Goal: Task Accomplishment & Management: Use online tool/utility

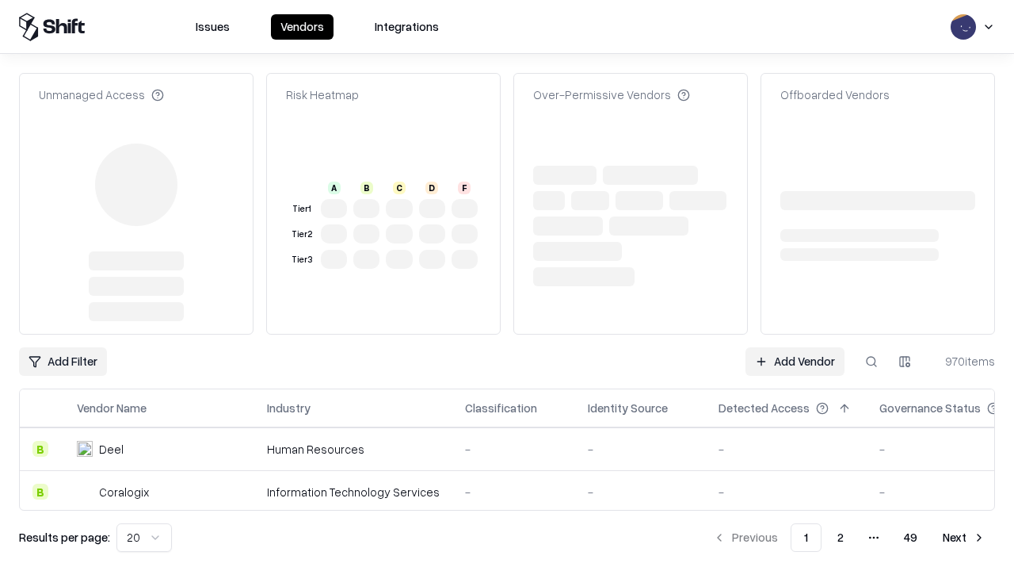
click at [795, 347] on link "Add Vendor" at bounding box center [795, 361] width 99 height 29
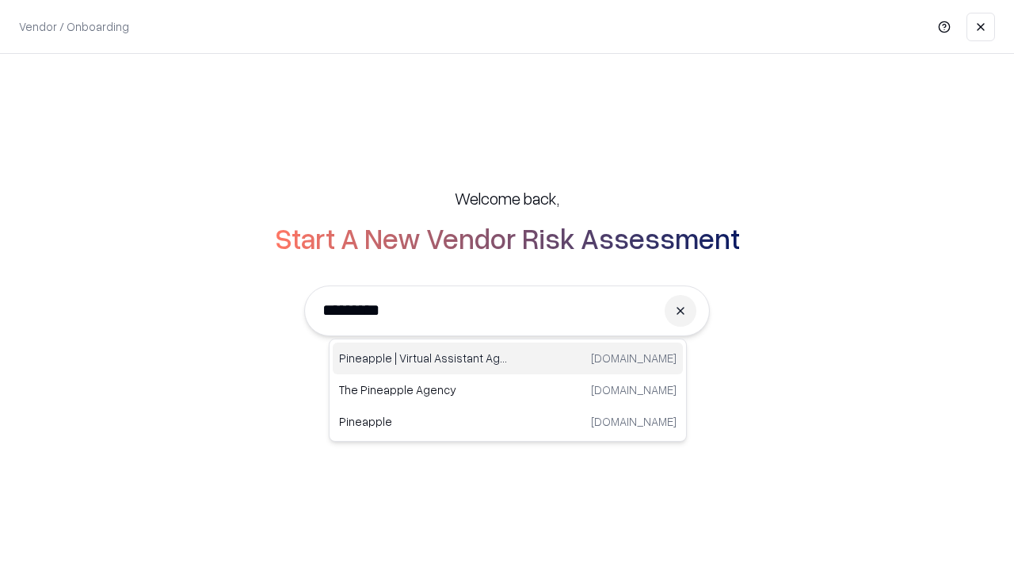
click at [508, 358] on div "Pineapple | Virtual Assistant Agency [DOMAIN_NAME]" at bounding box center [508, 358] width 350 height 32
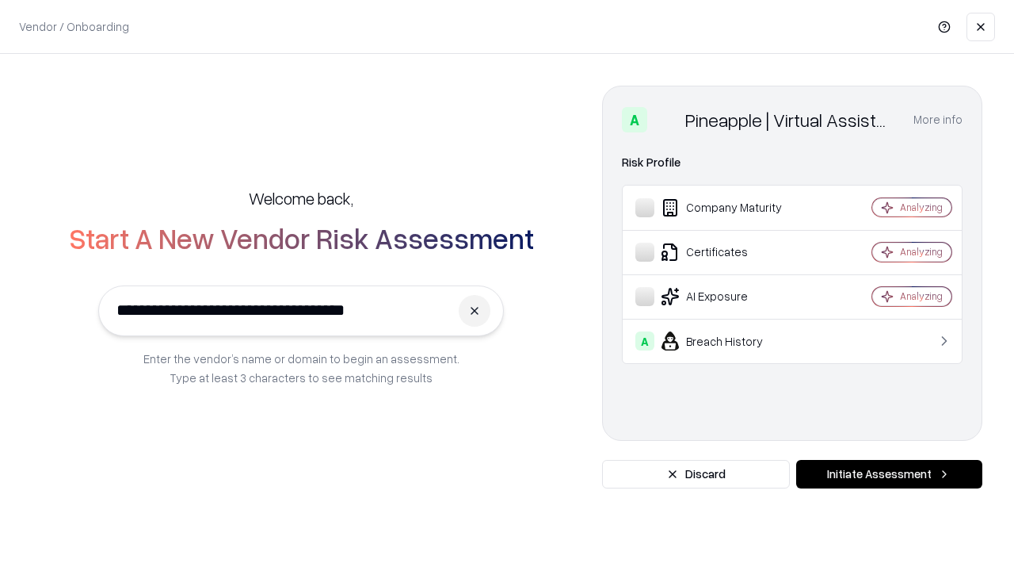
type input "**********"
click at [889, 474] on button "Initiate Assessment" at bounding box center [889, 474] width 186 height 29
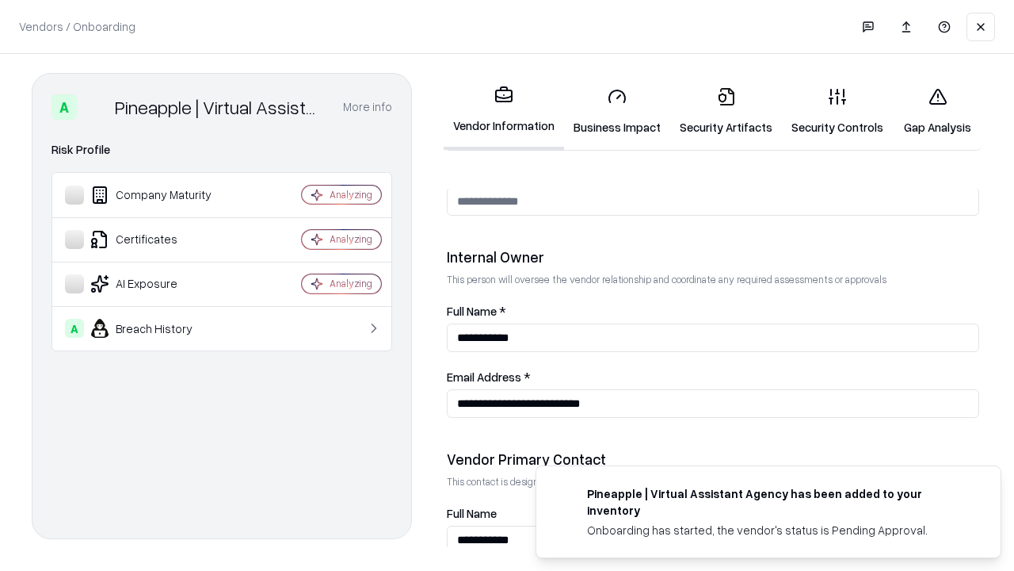
scroll to position [821, 0]
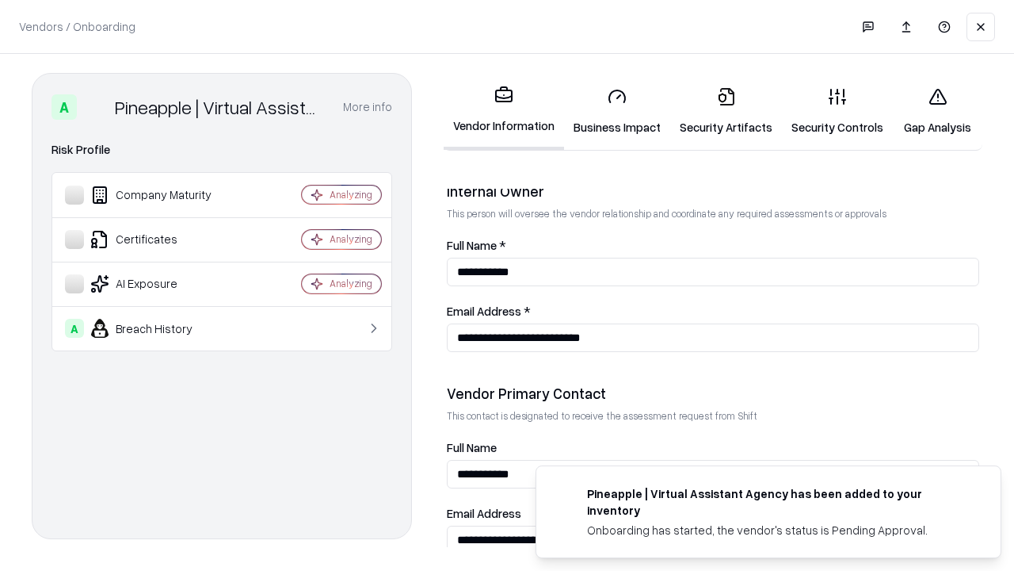
click at [617, 111] on link "Business Impact" at bounding box center [617, 111] width 106 height 74
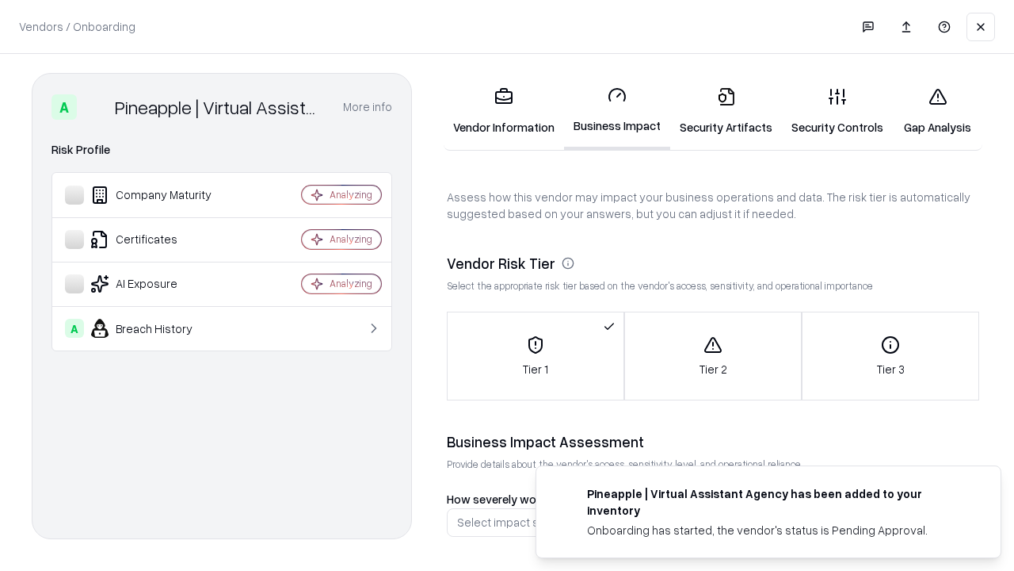
click at [937, 111] on link "Gap Analysis" at bounding box center [938, 111] width 90 height 74
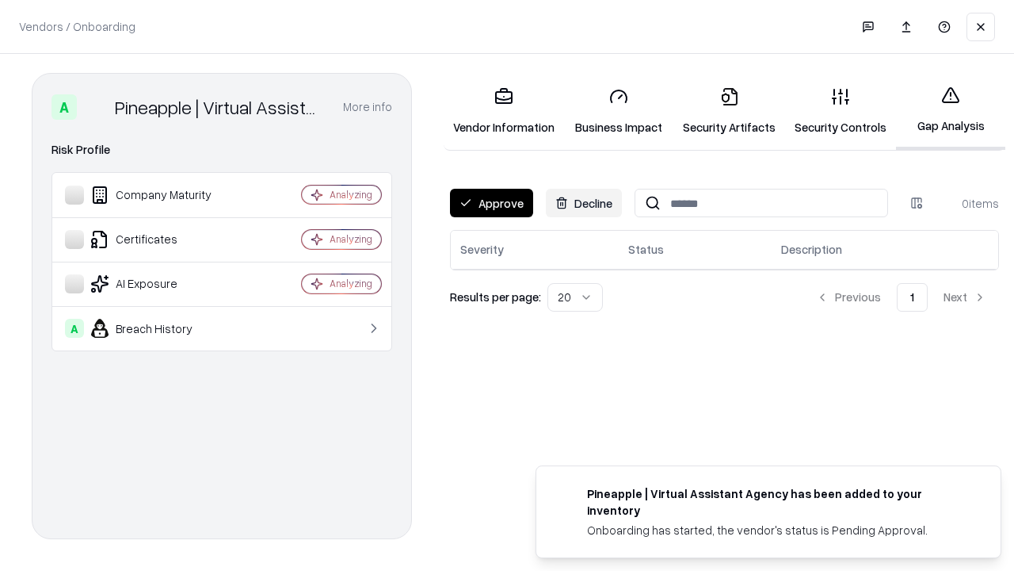
click at [491, 203] on button "Approve" at bounding box center [491, 203] width 83 height 29
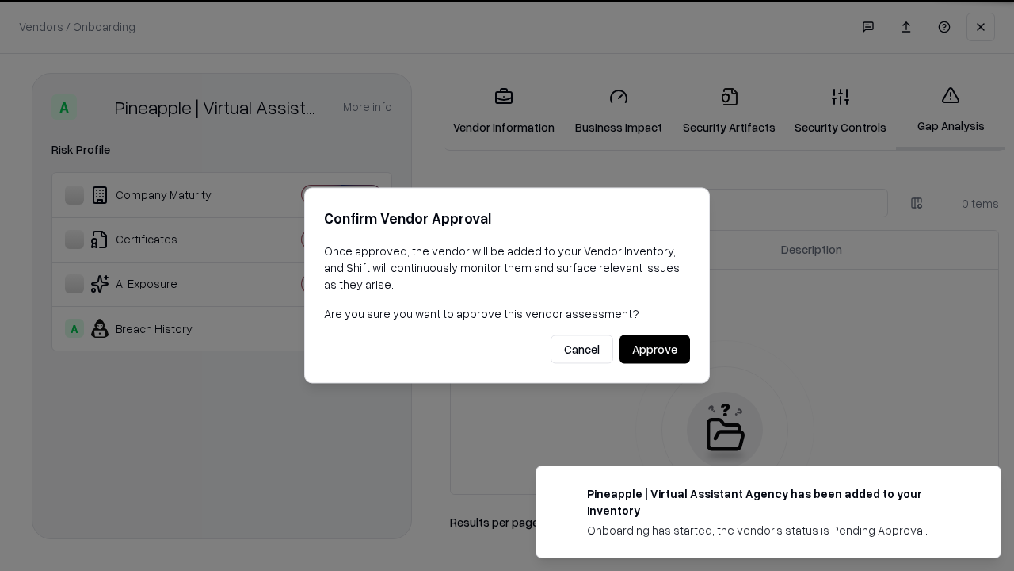
click at [655, 349] on button "Approve" at bounding box center [655, 349] width 71 height 29
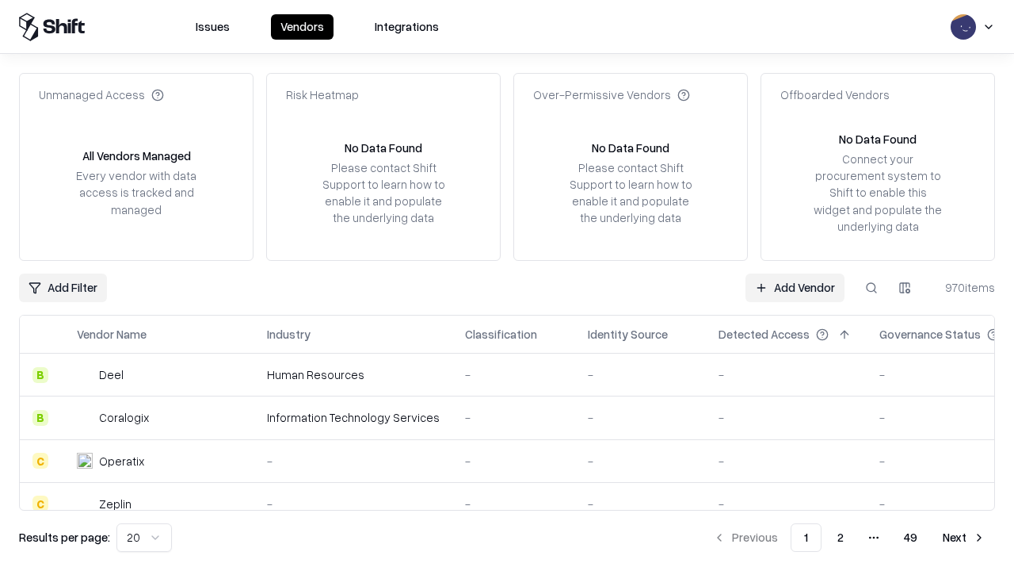
type input "**********"
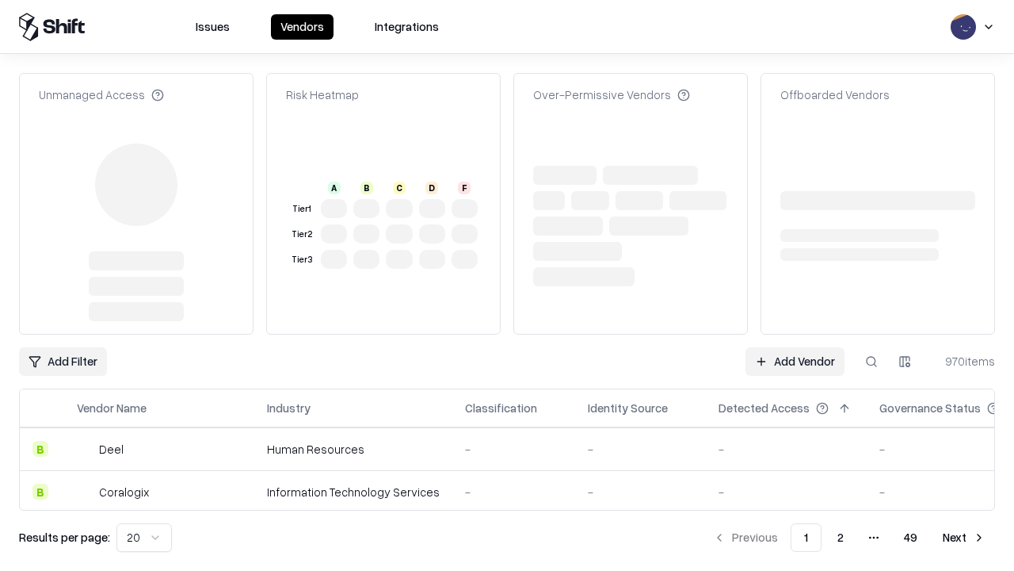
click at [795, 361] on link "Add Vendor" at bounding box center [795, 361] width 99 height 29
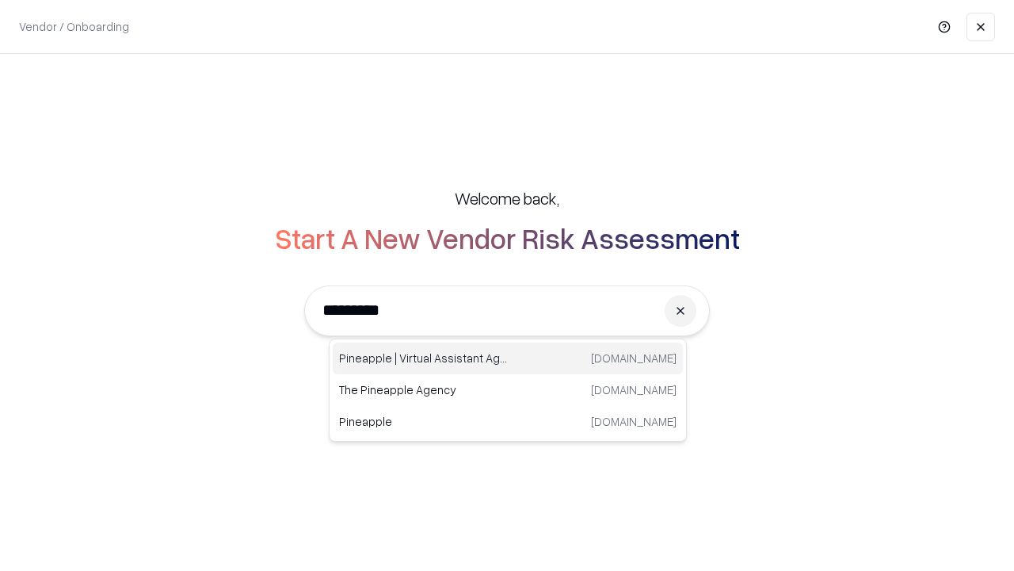
click at [508, 358] on div "Pineapple | Virtual Assistant Agency [DOMAIN_NAME]" at bounding box center [508, 358] width 350 height 32
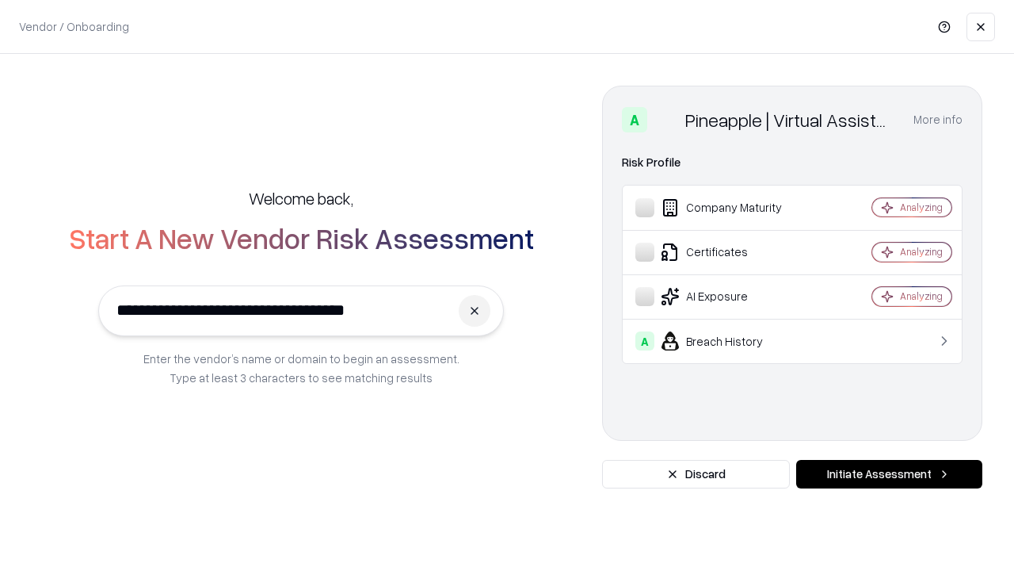
type input "**********"
click at [889, 474] on button "Initiate Assessment" at bounding box center [889, 474] width 186 height 29
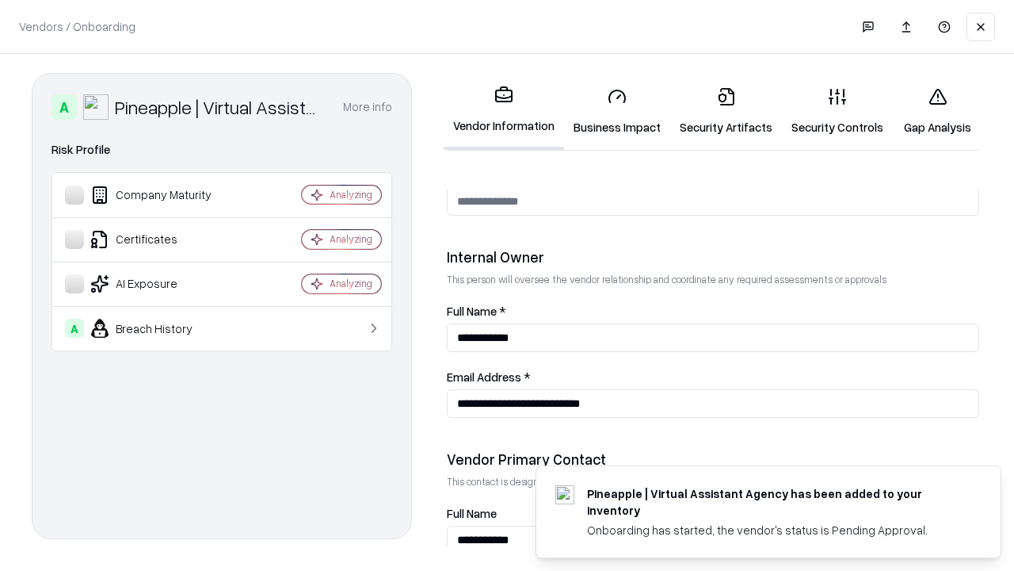
scroll to position [821, 0]
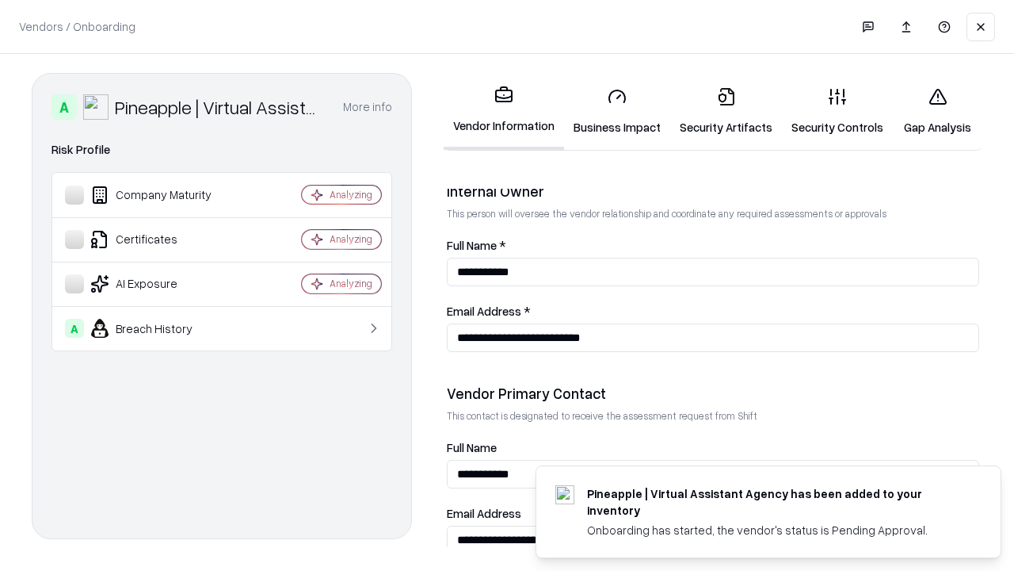
click at [937, 111] on link "Gap Analysis" at bounding box center [938, 111] width 90 height 74
